Goal: Information Seeking & Learning: Learn about a topic

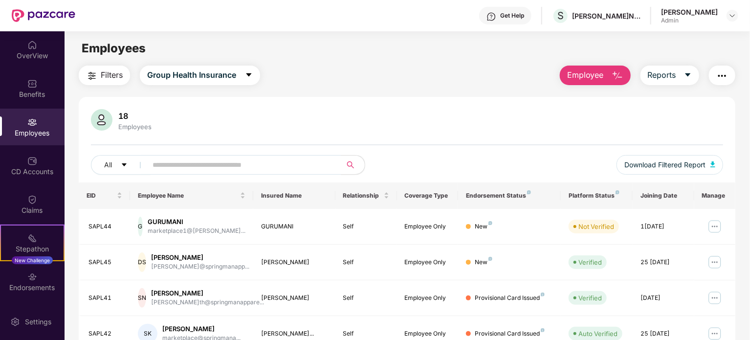
scroll to position [260, 0]
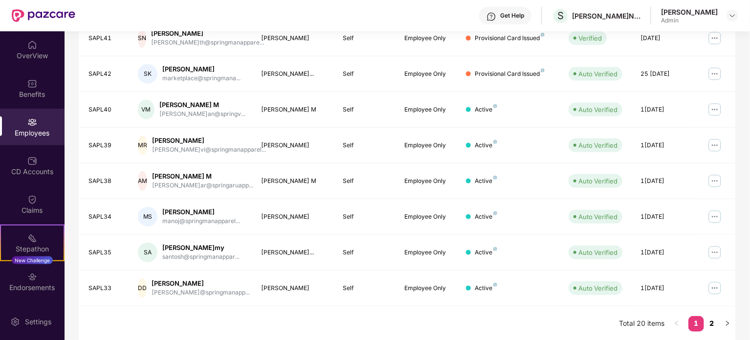
click at [713, 322] on link "2" at bounding box center [712, 323] width 16 height 15
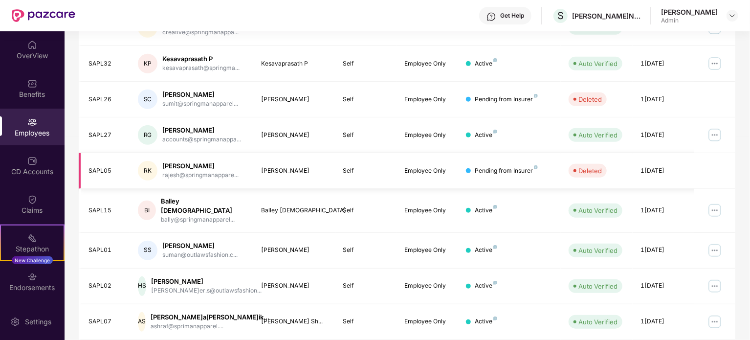
scroll to position [241, 0]
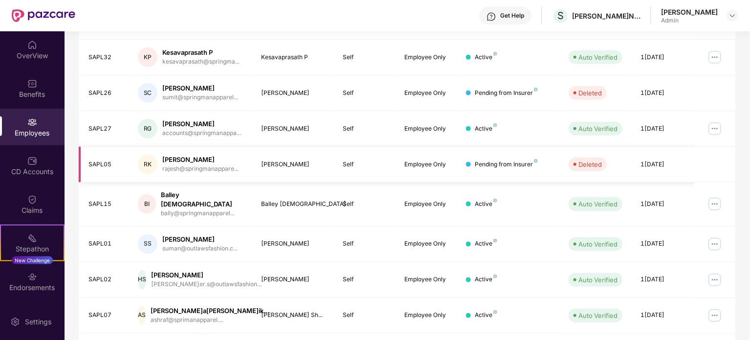
click at [469, 164] on div at bounding box center [468, 164] width 5 height 5
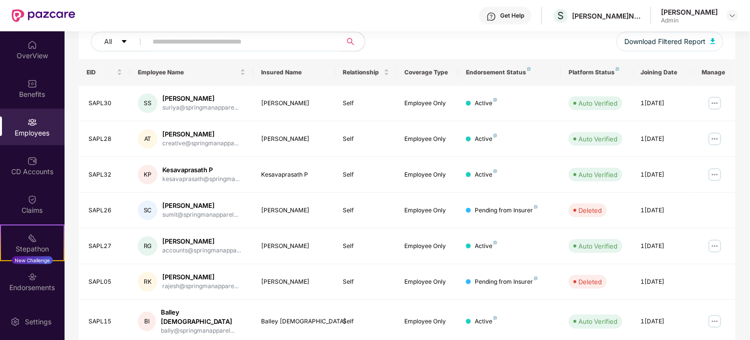
scroll to position [0, 0]
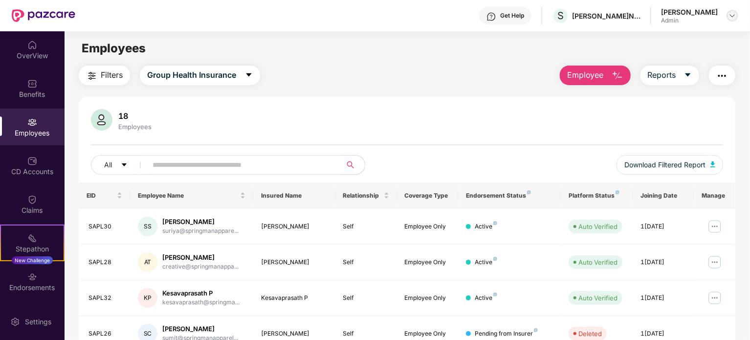
click at [732, 18] on img at bounding box center [733, 16] width 8 height 8
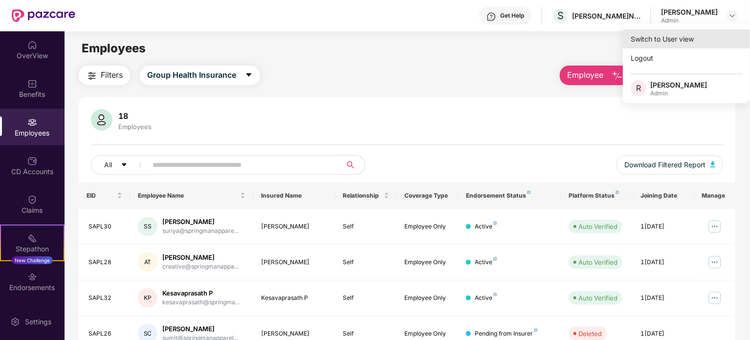
click at [671, 43] on div "Switch to User view" at bounding box center [686, 38] width 127 height 19
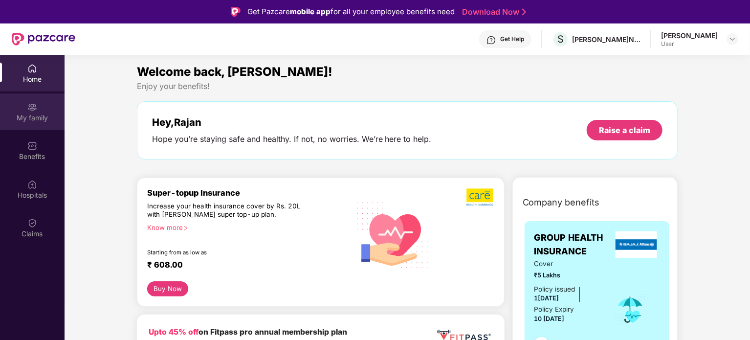
click at [34, 115] on div "My family" at bounding box center [32, 118] width 65 height 10
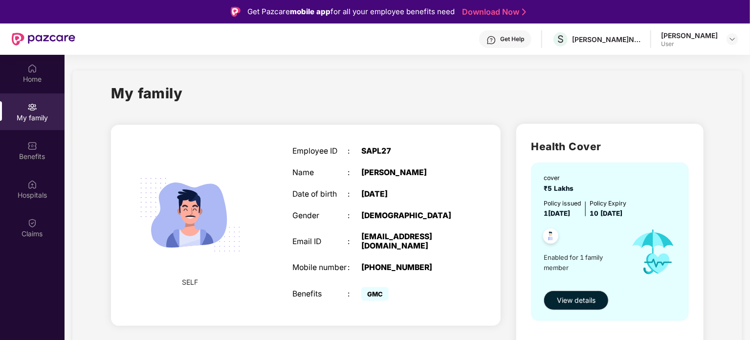
scroll to position [55, 0]
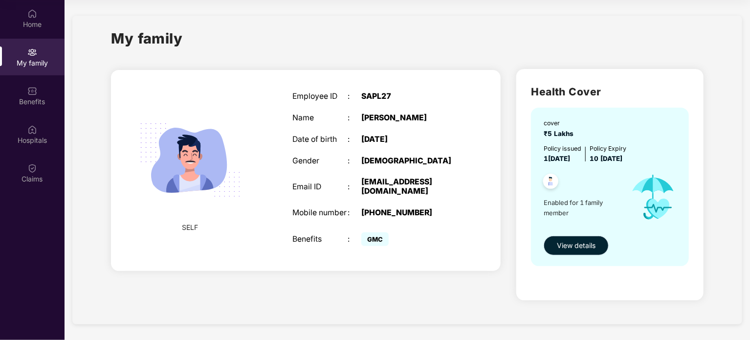
click at [565, 247] on span "View details" at bounding box center [576, 245] width 39 height 11
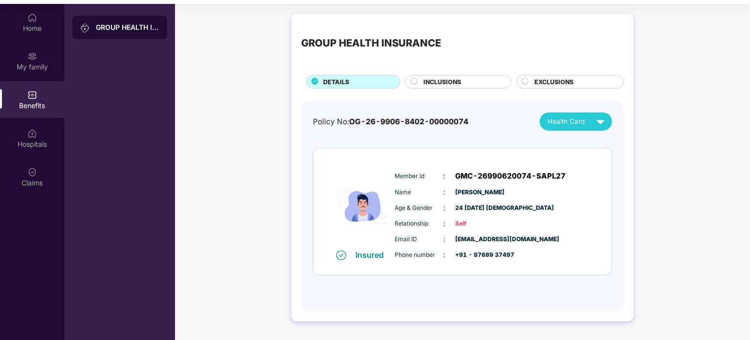
scroll to position [50, 0]
click at [448, 80] on span "INCLUSIONS" at bounding box center [443, 82] width 38 height 9
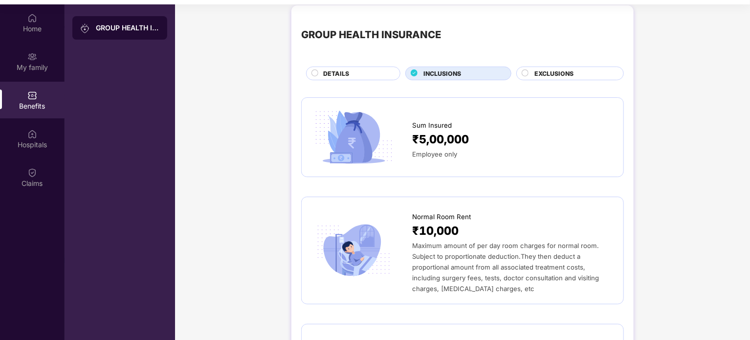
scroll to position [0, 0]
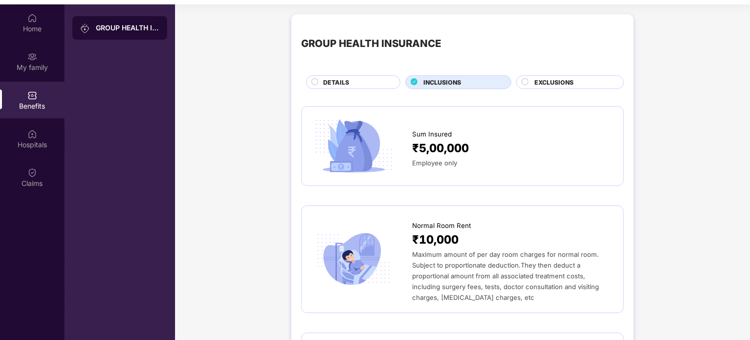
click at [553, 84] on span "EXCLUSIONS" at bounding box center [554, 82] width 39 height 9
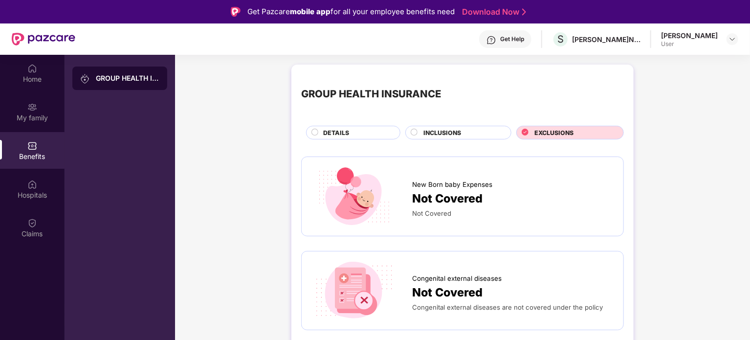
click at [442, 133] on span "INCLUSIONS" at bounding box center [443, 132] width 38 height 9
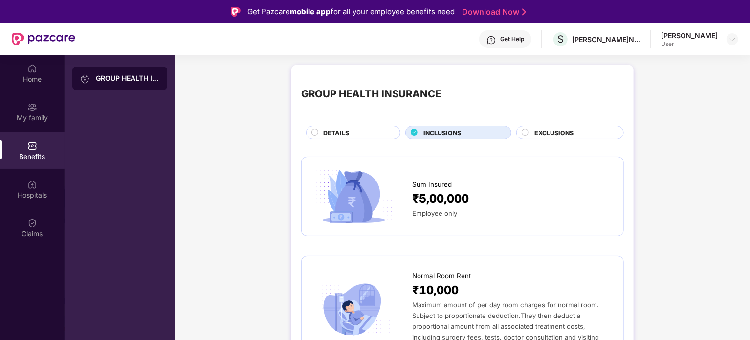
click at [359, 130] on div "DETAILS" at bounding box center [356, 133] width 77 height 11
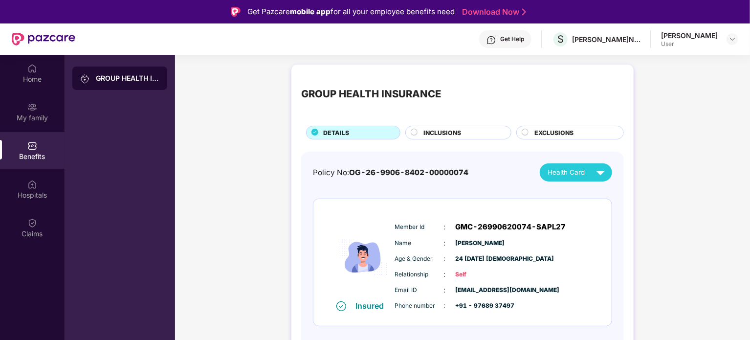
click at [575, 129] on div "EXCLUSIONS" at bounding box center [574, 133] width 89 height 11
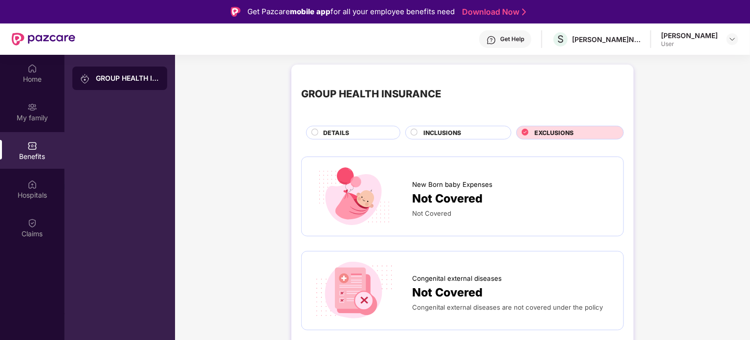
click at [123, 75] on div "GROUP HEALTH INSURANCE" at bounding box center [128, 78] width 64 height 10
click at [27, 193] on div "Hospitals" at bounding box center [32, 195] width 65 height 10
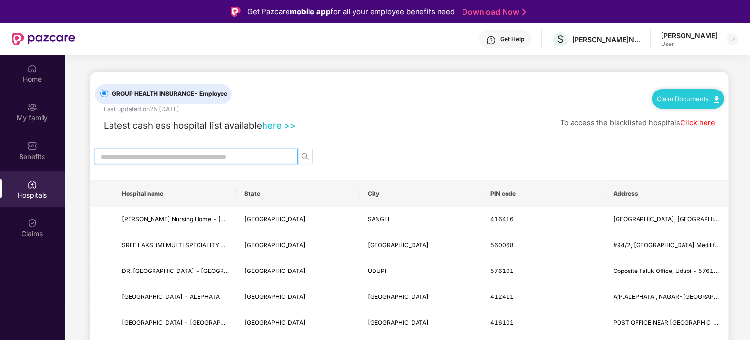
click at [199, 157] on input "text" at bounding box center [192, 156] width 183 height 11
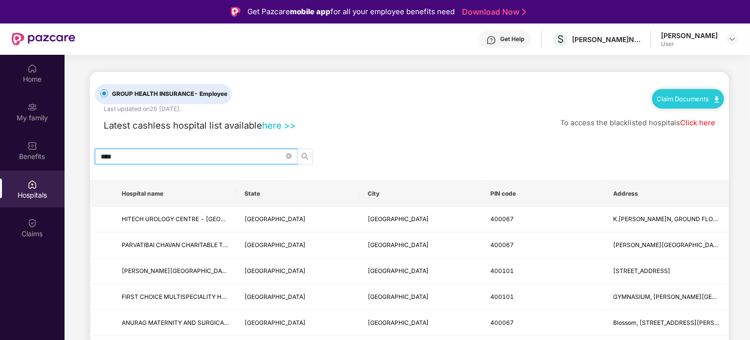
click at [303, 156] on icon "search" at bounding box center [305, 157] width 8 height 8
type input "*"
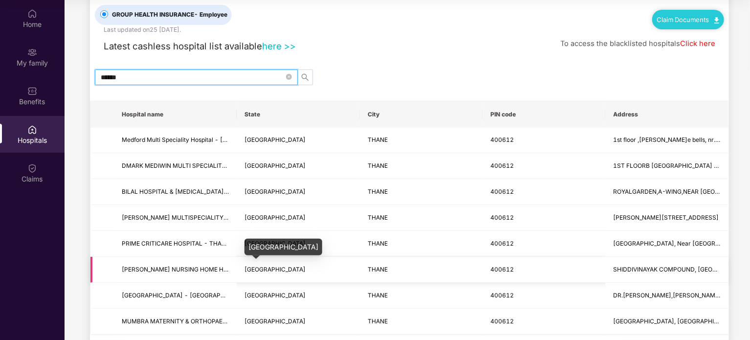
scroll to position [79, 0]
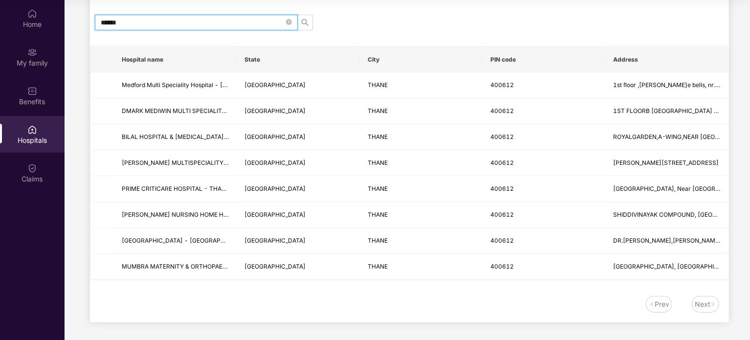
type input "******"
drag, startPoint x: 691, startPoint y: 305, endPoint x: 700, endPoint y: 305, distance: 8.8
click at [700, 305] on div "Next" at bounding box center [703, 304] width 16 height 11
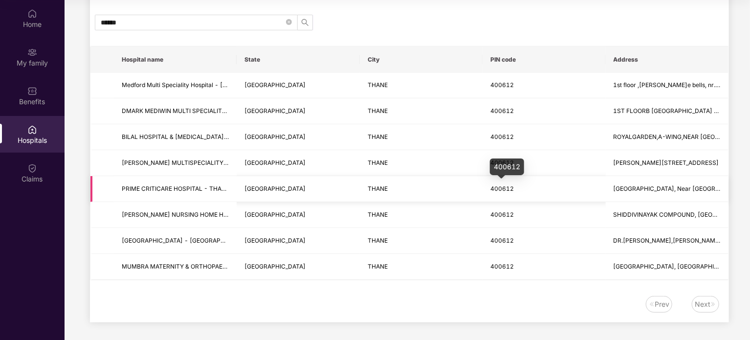
scroll to position [0, 0]
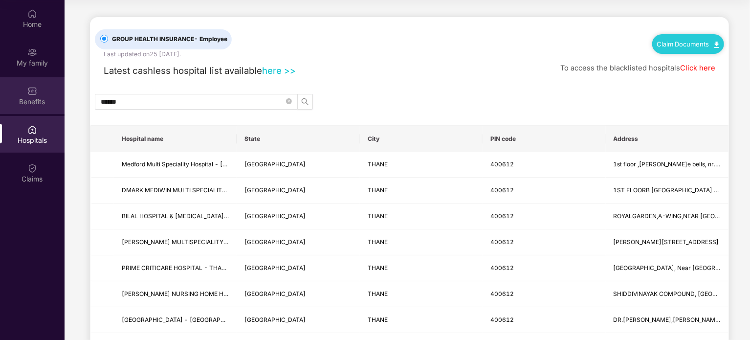
click at [40, 110] on div "Benefits" at bounding box center [32, 95] width 65 height 37
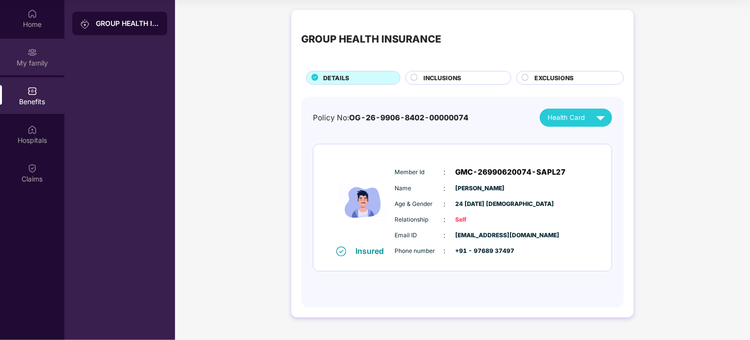
click at [33, 67] on div "My family" at bounding box center [32, 63] width 65 height 10
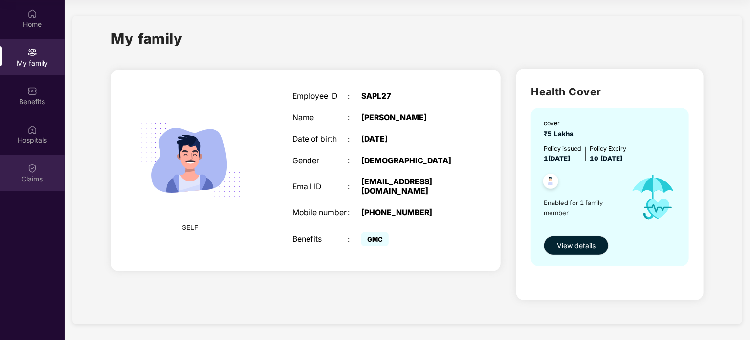
click at [30, 184] on div "Claims" at bounding box center [32, 173] width 65 height 37
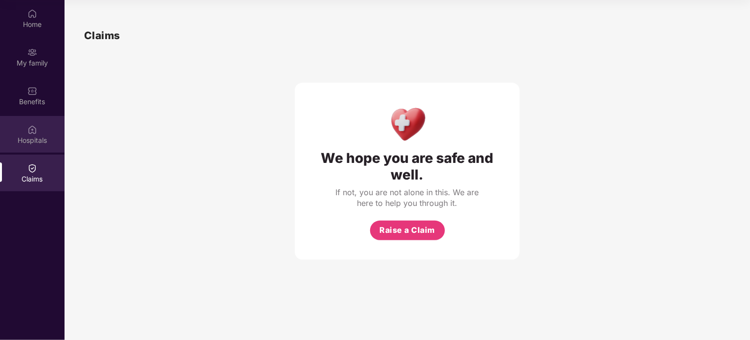
click at [29, 136] on div "Hospitals" at bounding box center [32, 140] width 65 height 10
